Goal: Navigation & Orientation: Understand site structure

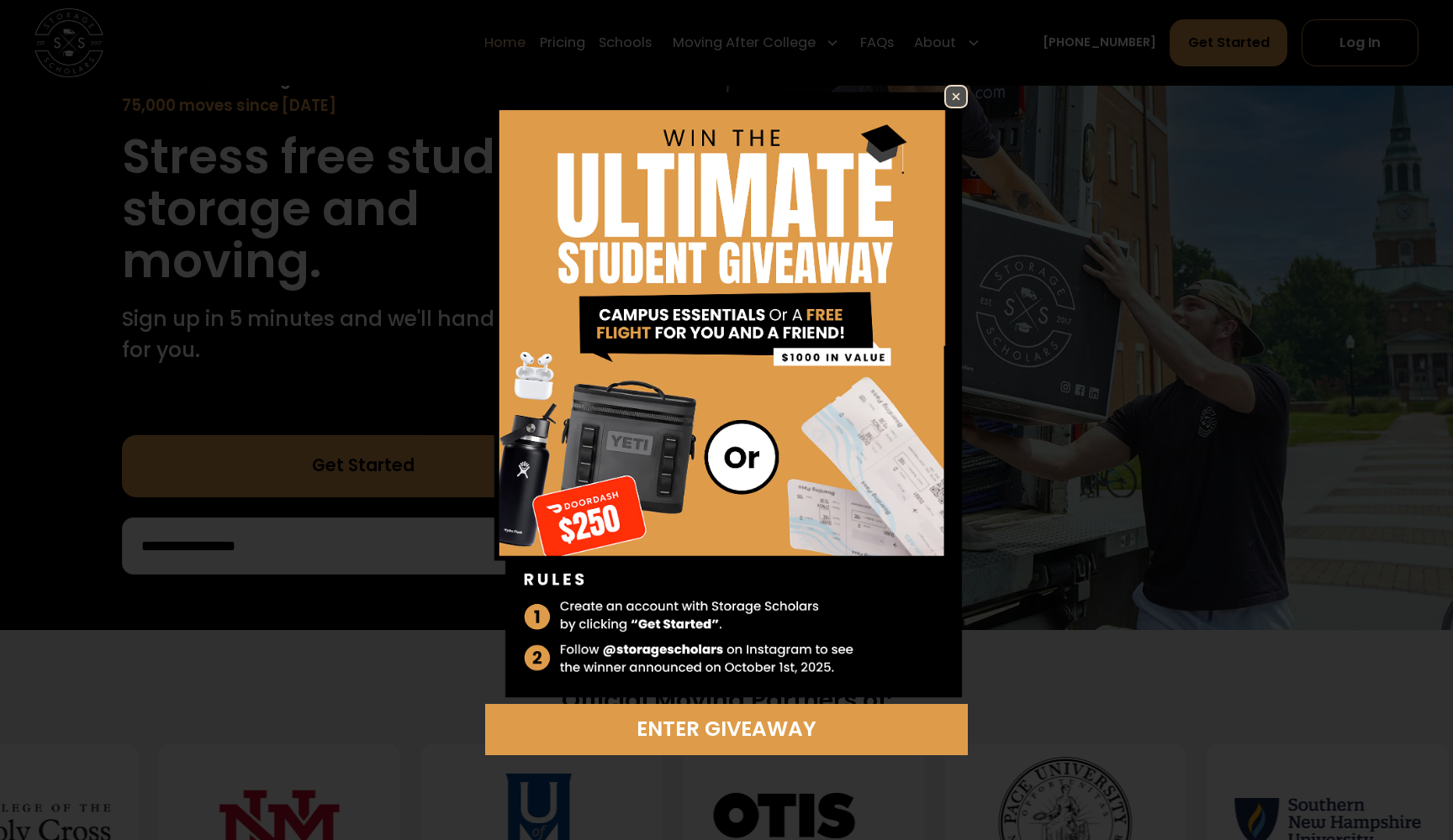
scroll to position [199, 0]
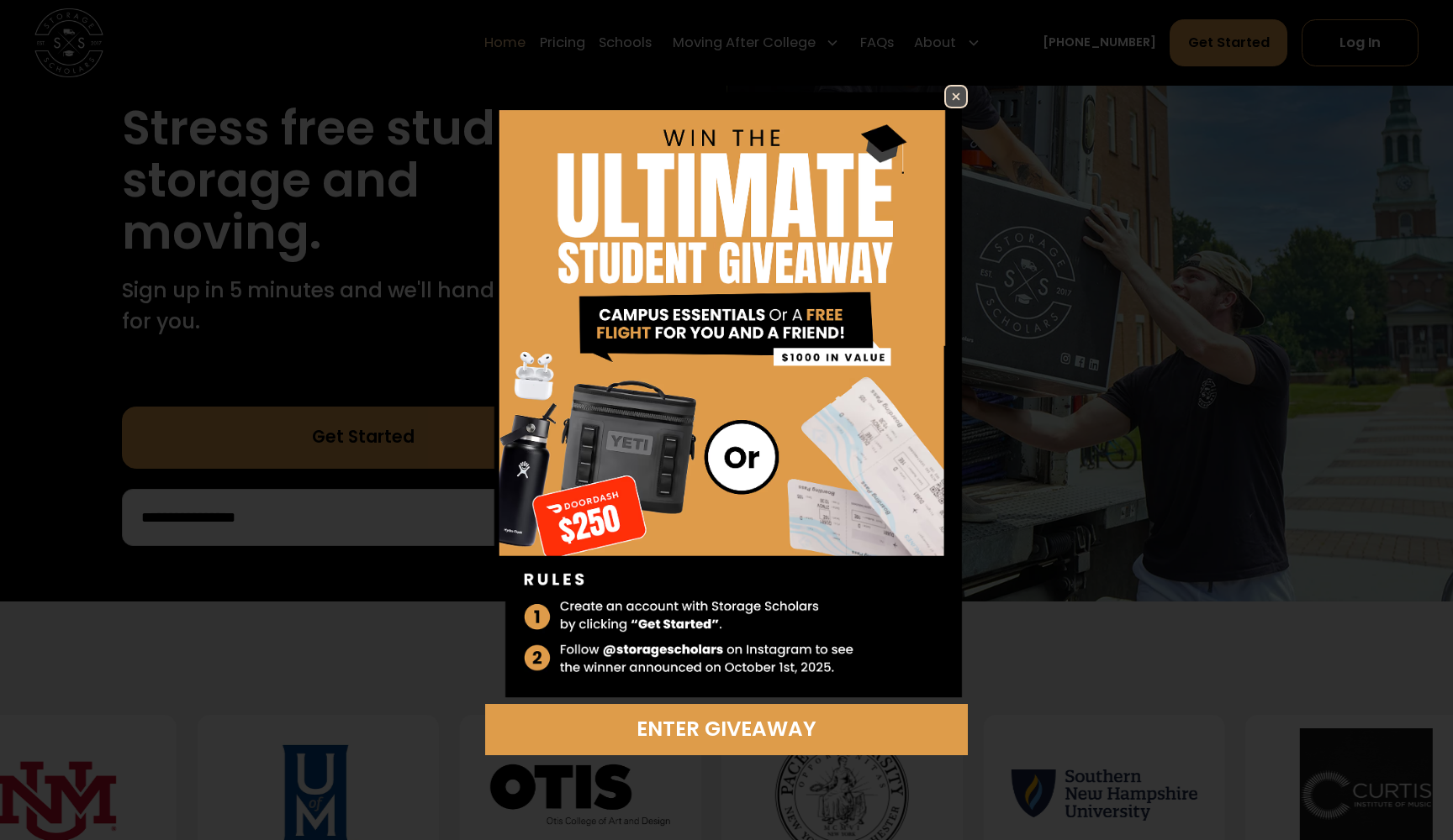
click at [971, 88] on div "Enter Giveaway" at bounding box center [726, 420] width 628 height 670
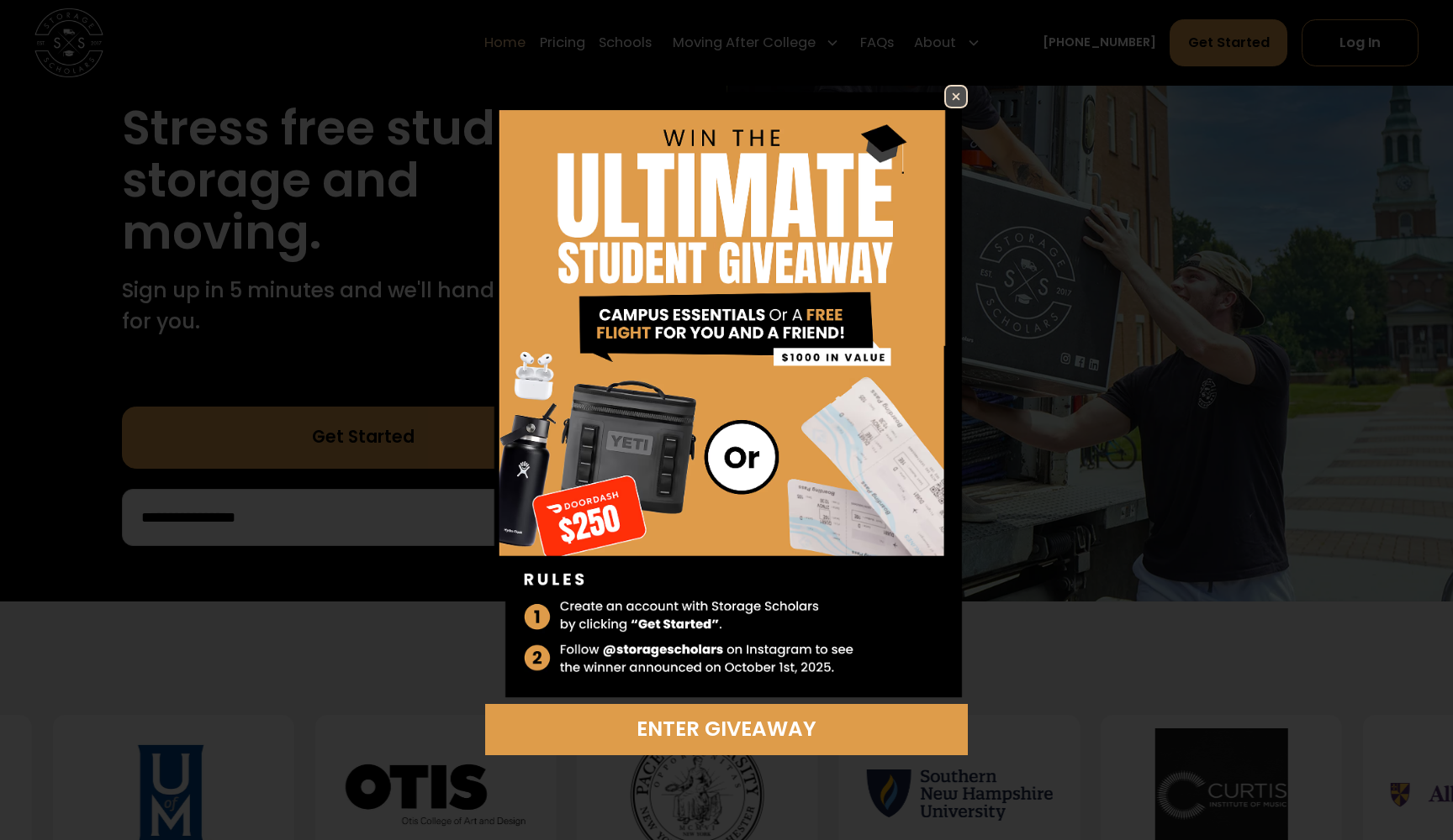
click at [956, 96] on img at bounding box center [956, 97] width 21 height 21
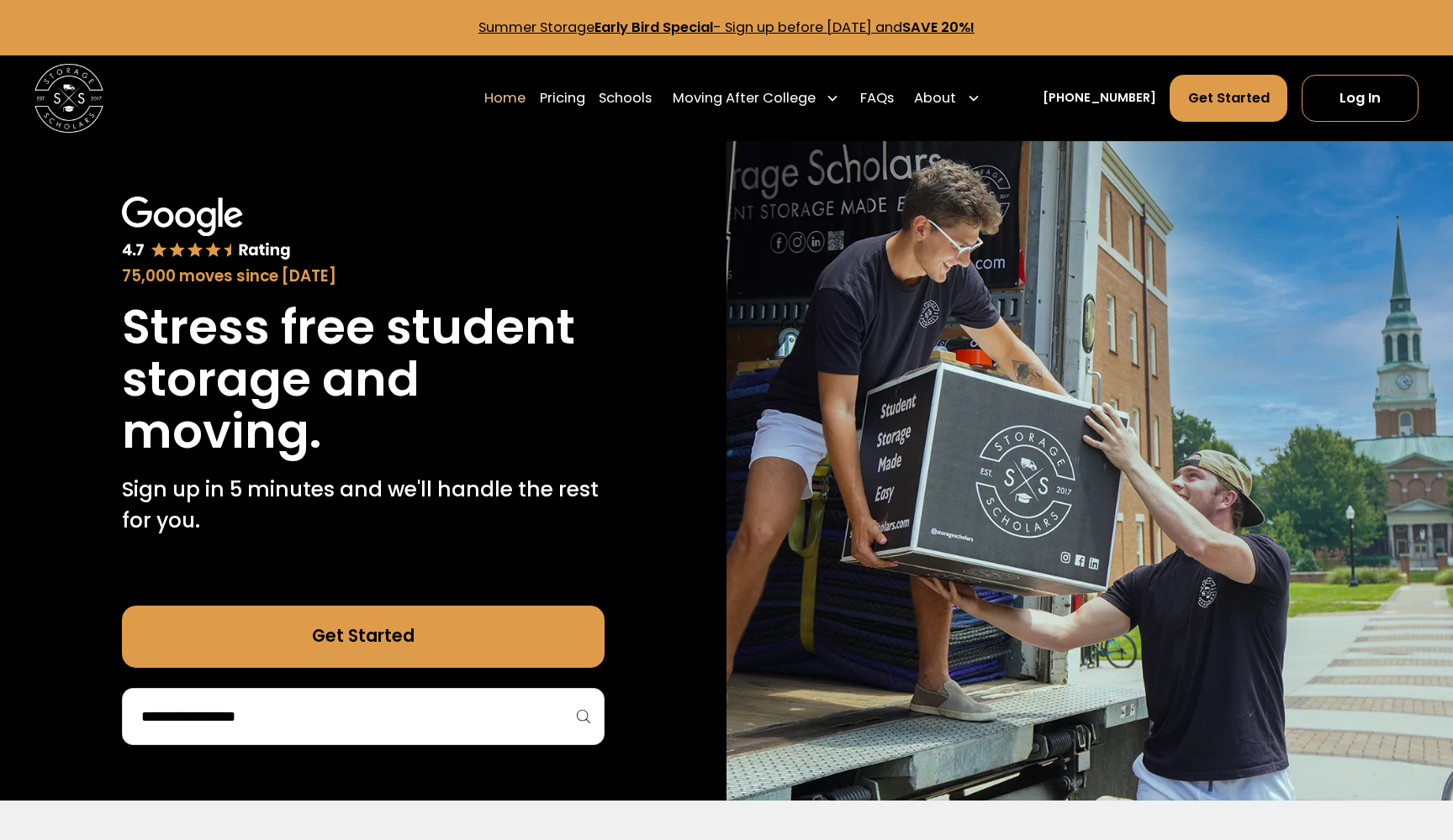
scroll to position [0, 0]
click at [585, 105] on link "Pricing" at bounding box center [562, 97] width 46 height 48
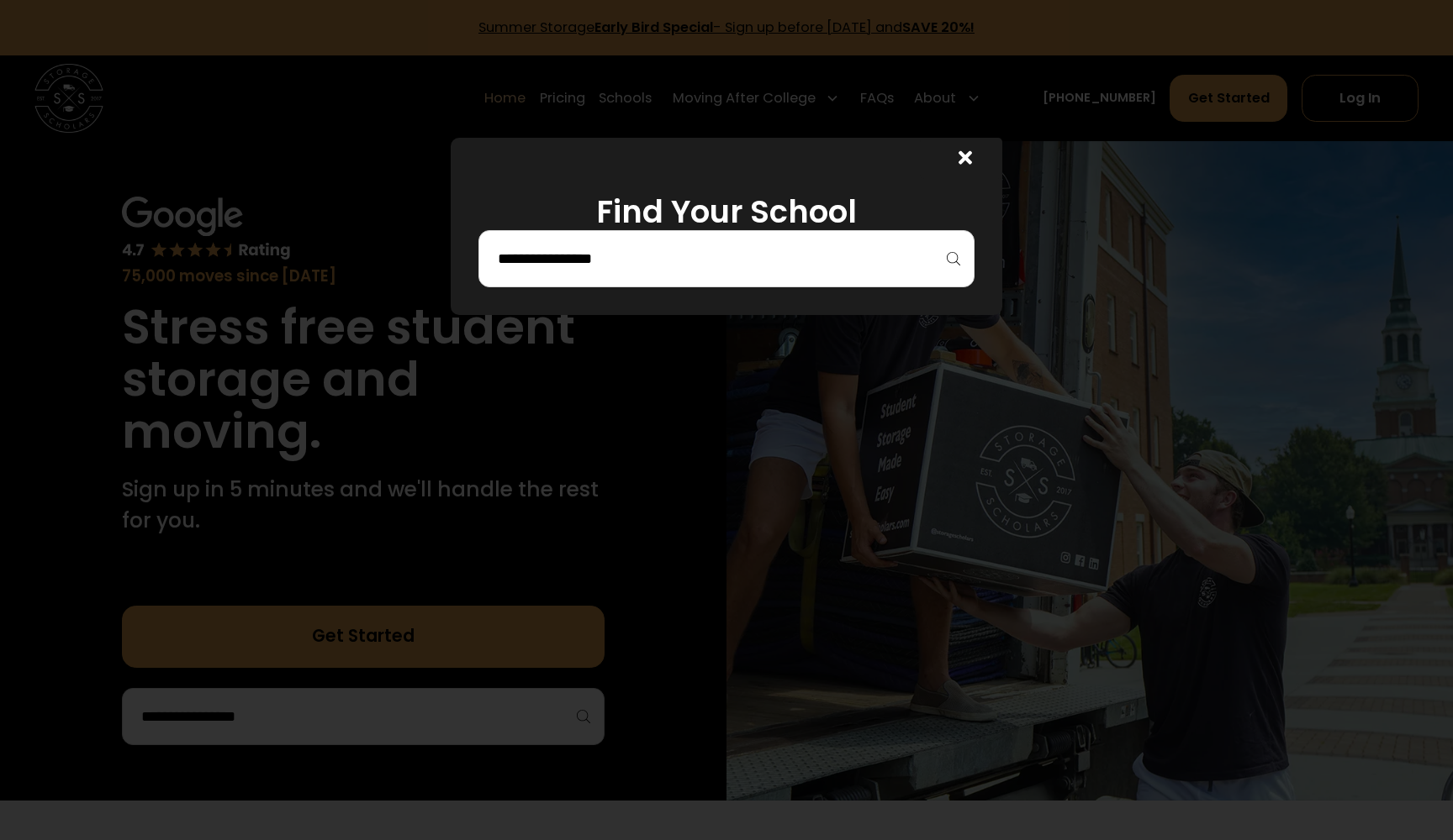
click at [968, 160] on icon at bounding box center [965, 158] width 13 height 13
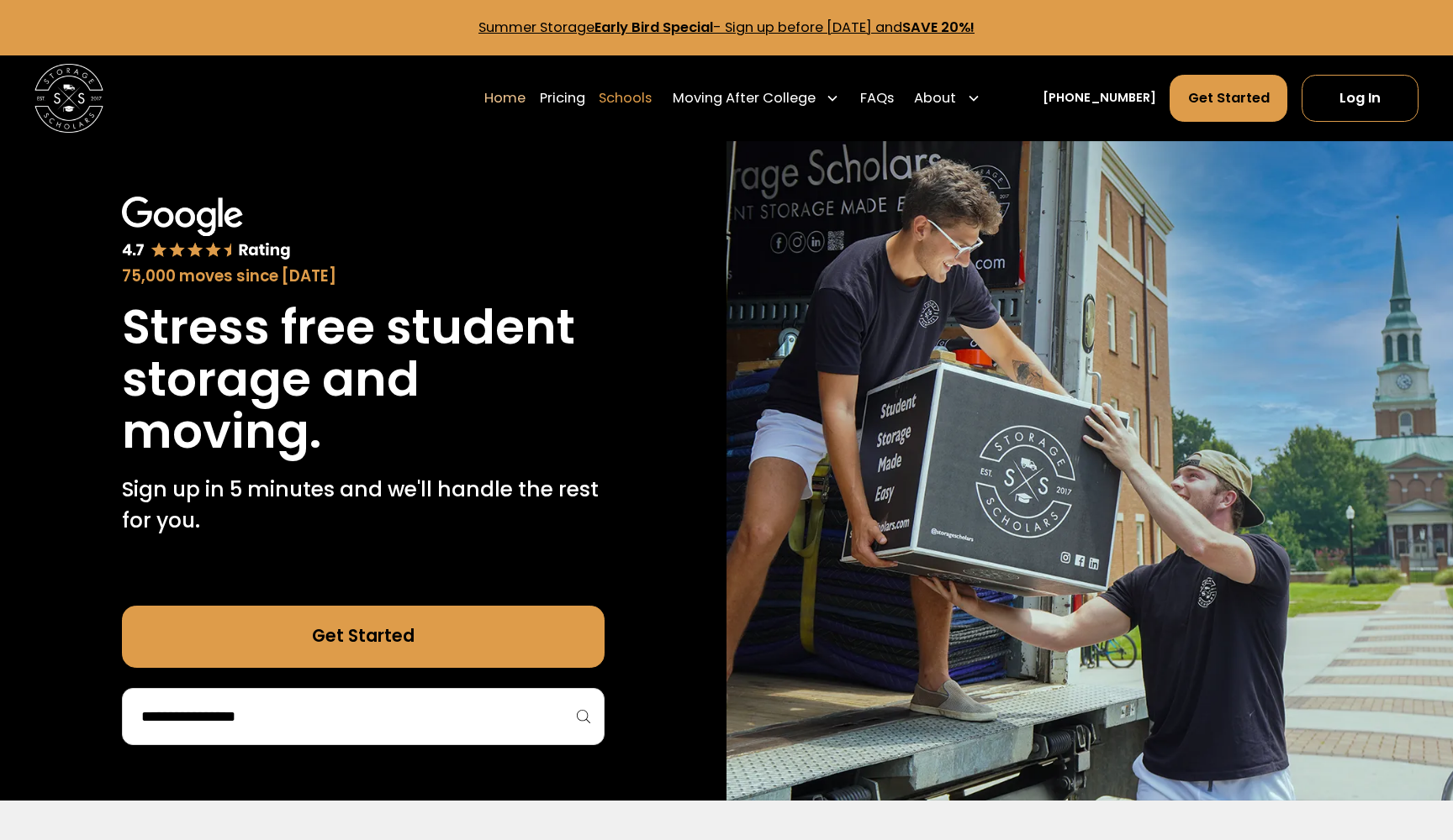
click at [652, 97] on link "Schools" at bounding box center [625, 97] width 53 height 48
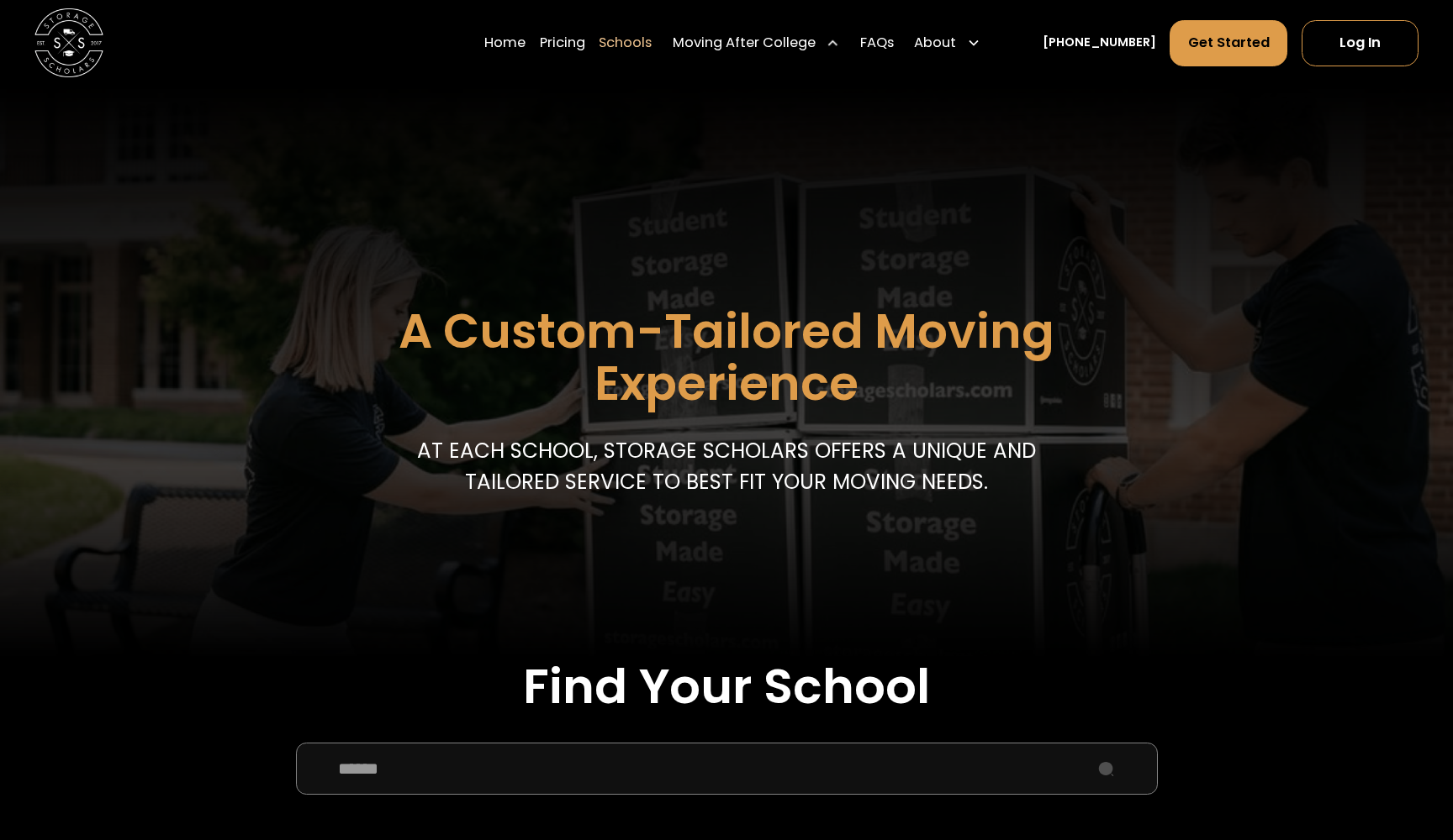
click at [772, 45] on div "Moving After College" at bounding box center [743, 43] width 143 height 21
